Goal: Transaction & Acquisition: Download file/media

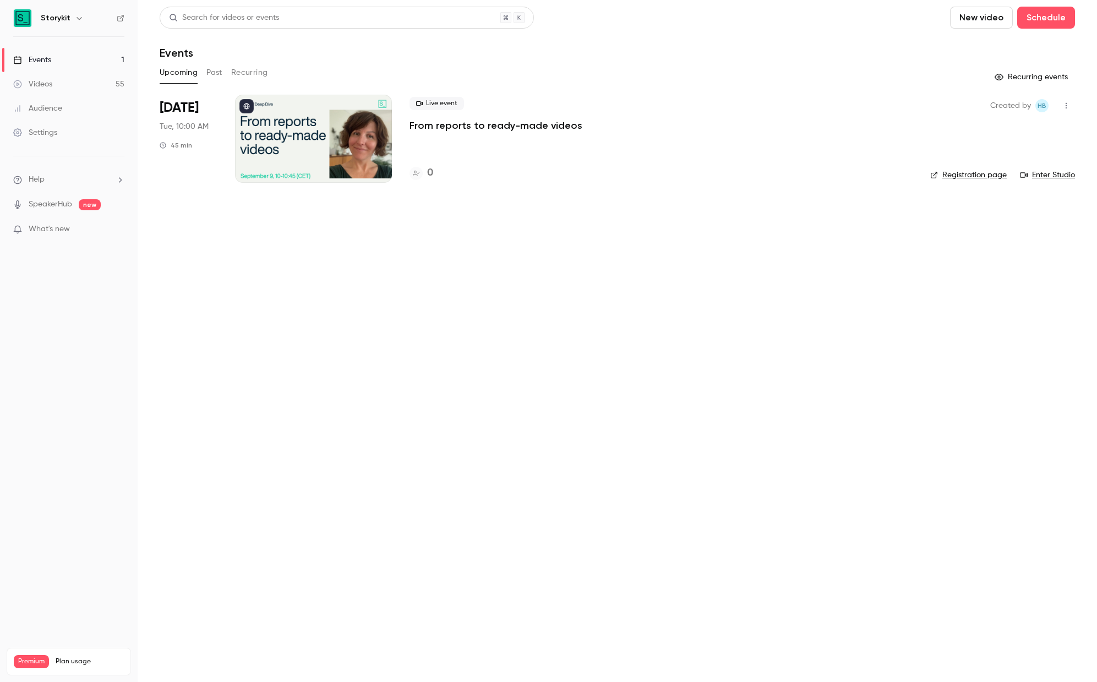
click at [217, 72] on button "Past" at bounding box center [214, 73] width 16 height 18
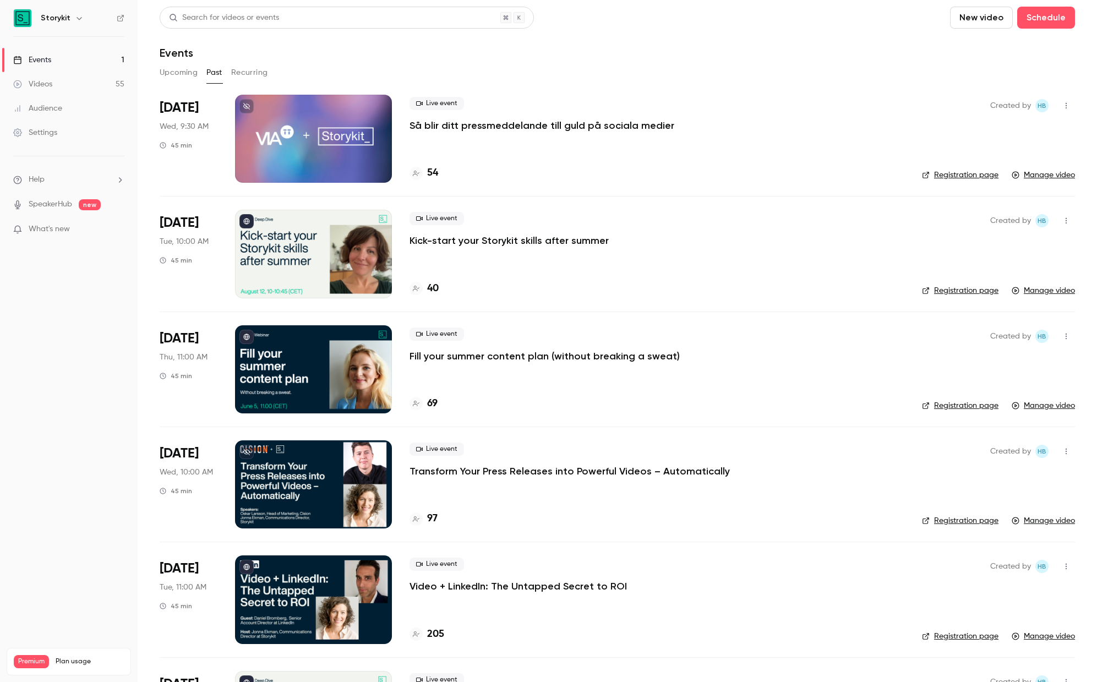
click at [453, 124] on p "Så blir ditt pressmeddelande till guld på sociala medier" at bounding box center [541, 125] width 265 height 13
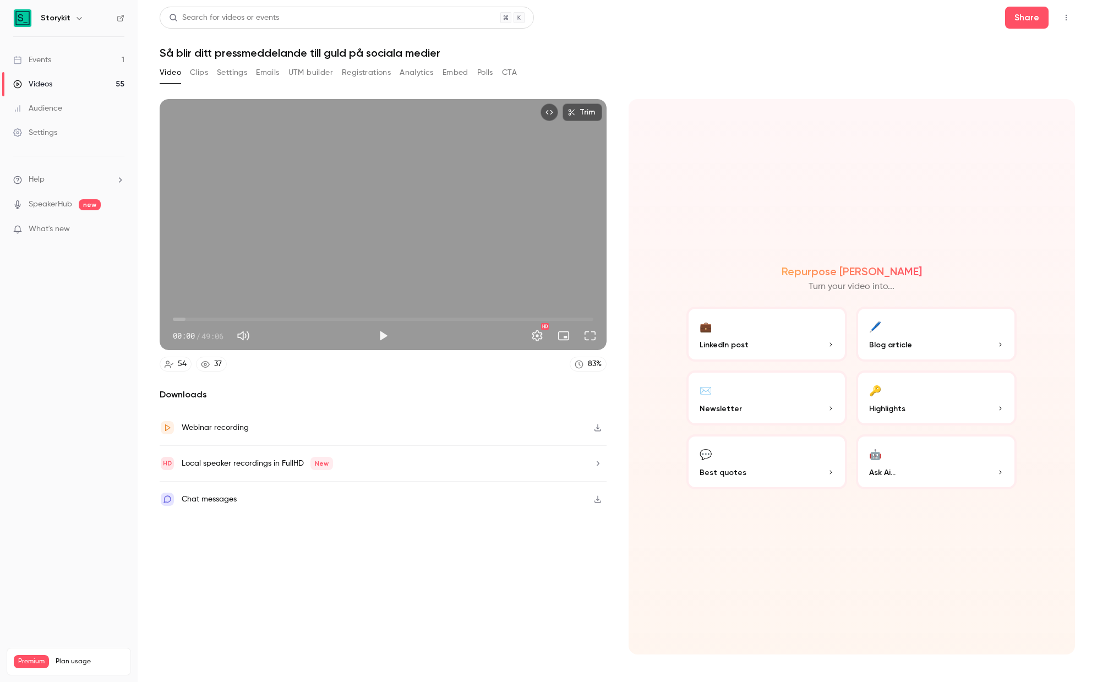
click at [360, 75] on button "Registrations" at bounding box center [366, 73] width 49 height 18
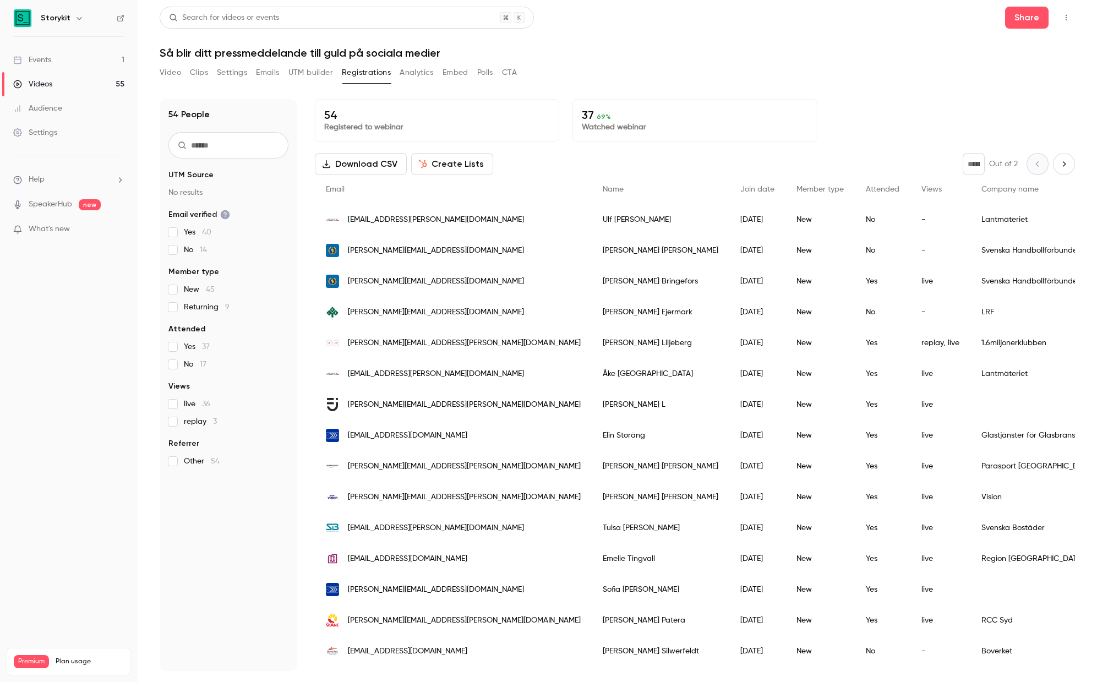
click at [607, 118] on p "37 69 %" at bounding box center [695, 114] width 226 height 13
click at [590, 116] on p "37 69 %" at bounding box center [695, 114] width 226 height 13
click at [583, 142] on div "54 Registered to webinar 37 69 % Watched webinar Download CSV Create Lists * Ou…" at bounding box center [695, 385] width 760 height 572
click at [613, 135] on div "37 69 % Watched webinar" at bounding box center [694, 120] width 244 height 43
click at [612, 120] on p "37 69 %" at bounding box center [695, 114] width 226 height 13
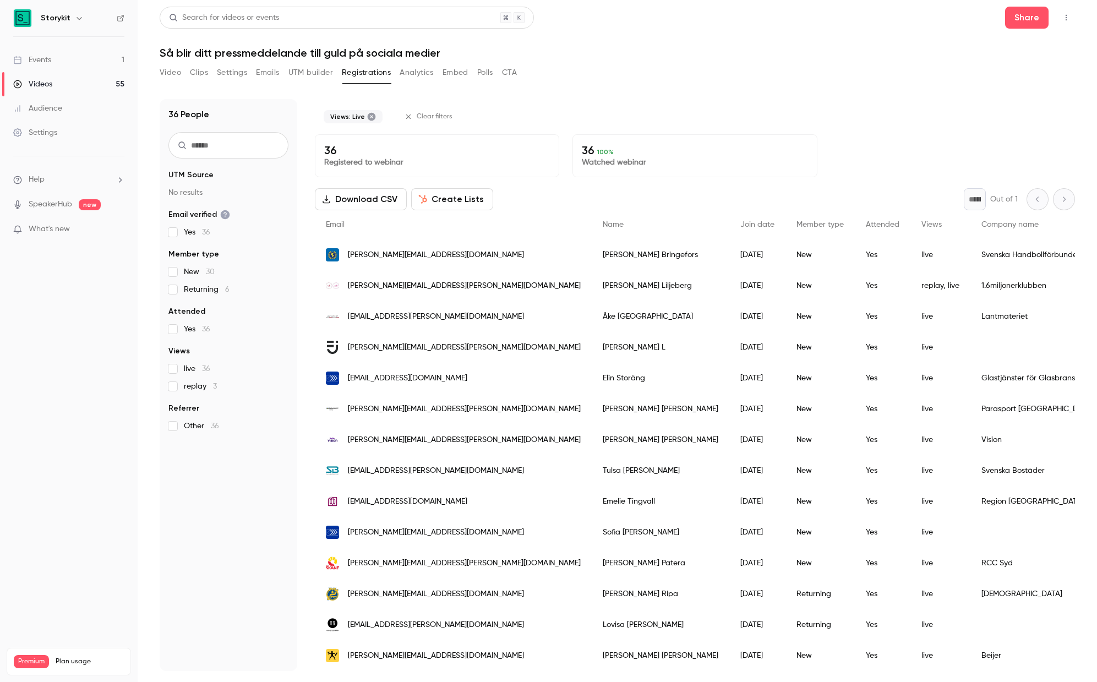
click at [383, 201] on button "Download CSV" at bounding box center [361, 199] width 92 height 22
